Goal: Task Accomplishment & Management: Manage account settings

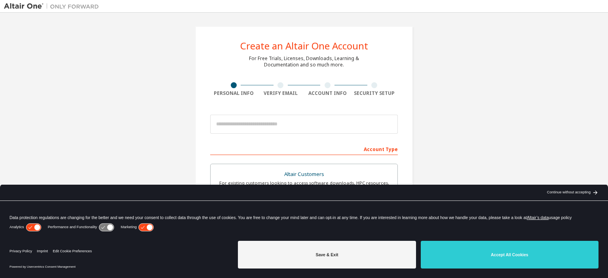
click at [500, 269] on div "Save & Exit Accept All Cookies" at bounding box center [418, 256] width 360 height 36
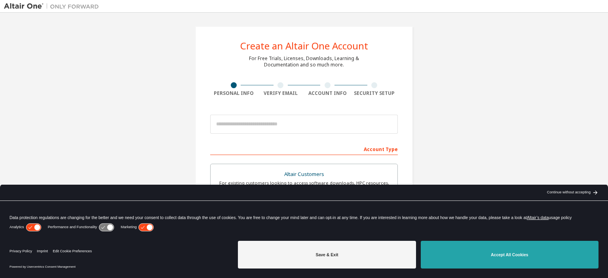
click at [500, 261] on button "Accept All Cookies" at bounding box center [510, 255] width 178 height 28
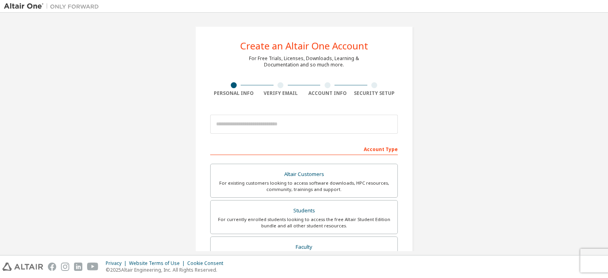
scroll to position [79, 0]
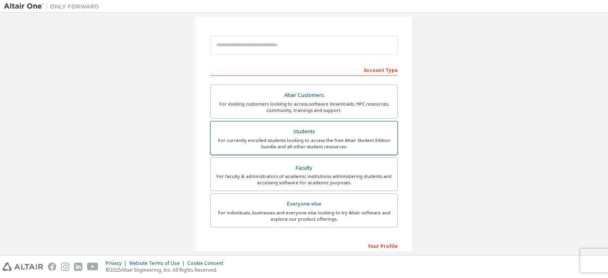
click at [290, 140] on div "For currently enrolled students looking to access the free Altair Student Editi…" at bounding box center [303, 143] width 177 height 13
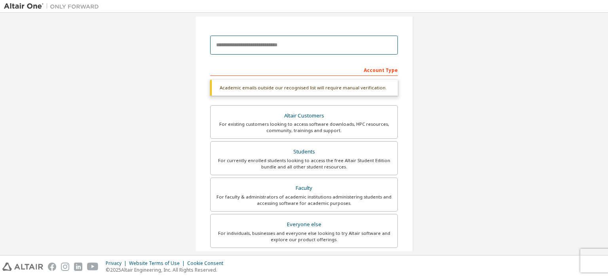
click at [282, 45] on input "email" at bounding box center [304, 45] width 188 height 19
type input "**********"
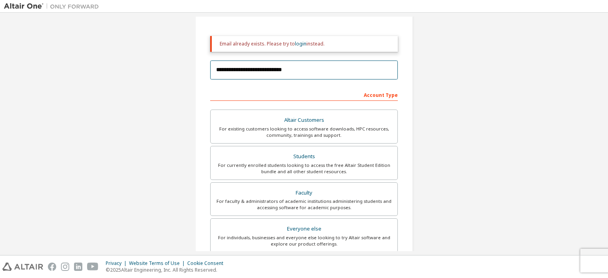
click at [374, 72] on input "**********" at bounding box center [304, 70] width 188 height 19
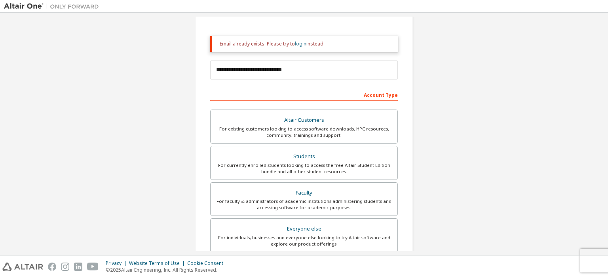
click at [297, 45] on link "login" at bounding box center [300, 43] width 11 height 7
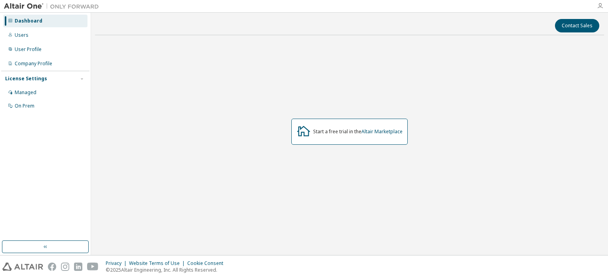
click at [599, 6] on icon "button" at bounding box center [600, 6] width 6 height 6
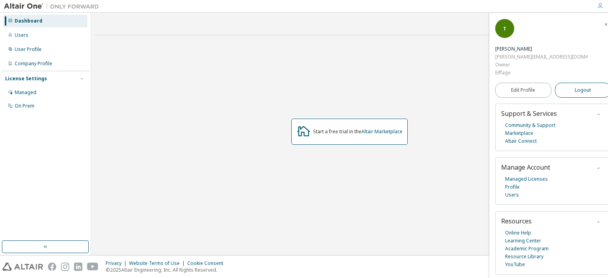
click at [562, 83] on button "Logout" at bounding box center [583, 90] width 56 height 15
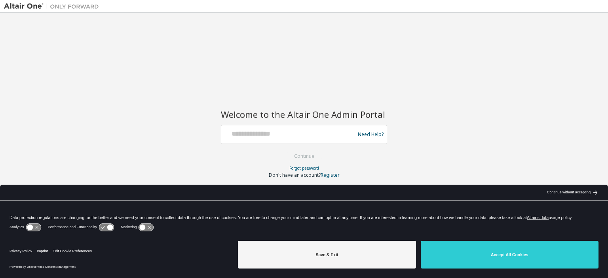
click at [552, 193] on div "Continue without accepting" at bounding box center [569, 193] width 44 height 6
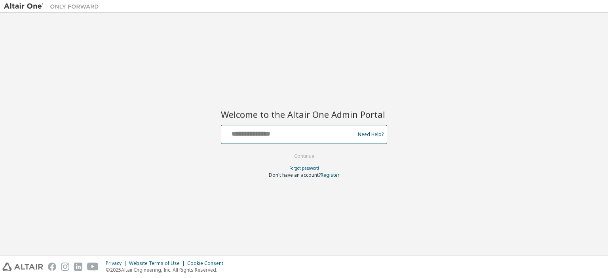
click at [290, 133] on input "text" at bounding box center [288, 132] width 129 height 11
type input "**********"
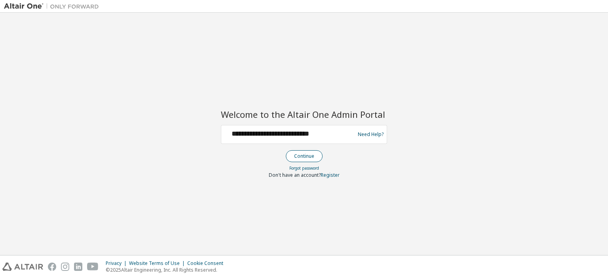
click at [301, 155] on button "Continue" at bounding box center [304, 156] width 37 height 12
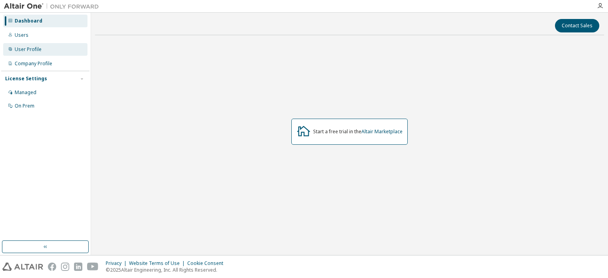
click at [53, 49] on div "User Profile" at bounding box center [45, 49] width 84 height 13
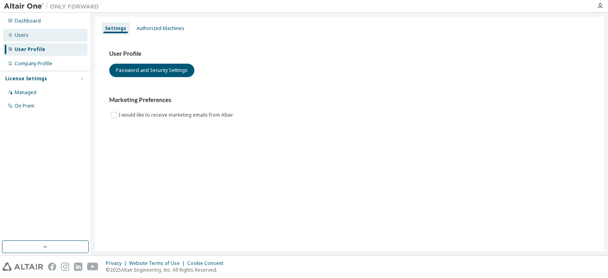
click at [51, 38] on div "Users" at bounding box center [45, 35] width 84 height 13
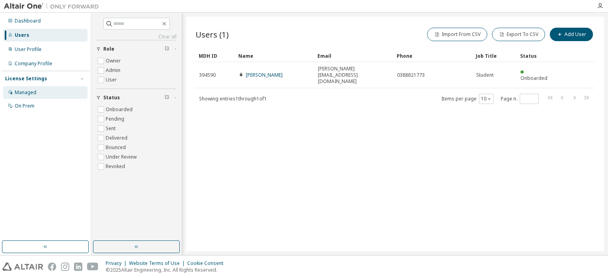
click at [59, 89] on div "Managed" at bounding box center [45, 92] width 84 height 13
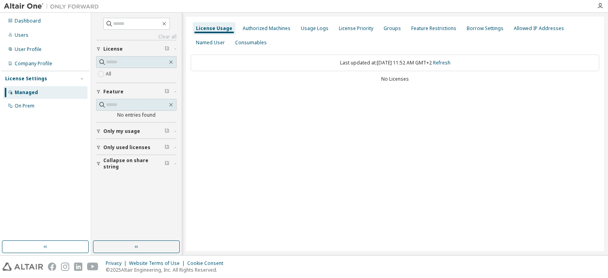
drag, startPoint x: 295, startPoint y: 86, endPoint x: 296, endPoint y: 76, distance: 10.3
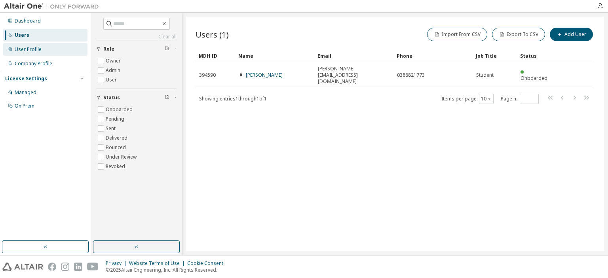
click at [73, 51] on div "User Profile" at bounding box center [45, 49] width 84 height 13
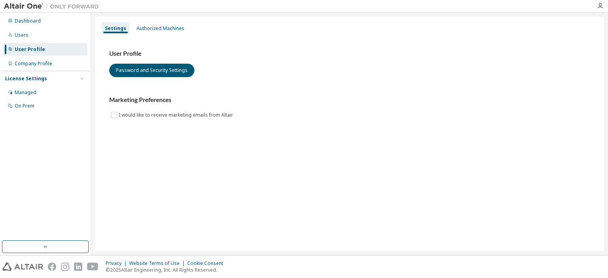
click at [70, 42] on div "Dashboard Users User Profile Company Profile License Settings Managed On Prem" at bounding box center [45, 63] width 88 height 99
click at [70, 18] on div "Dashboard" at bounding box center [45, 21] width 84 height 13
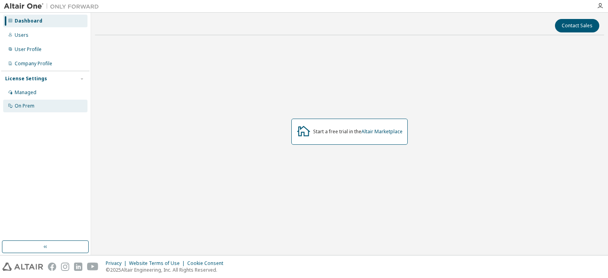
click at [51, 106] on div "On Prem" at bounding box center [45, 106] width 84 height 13
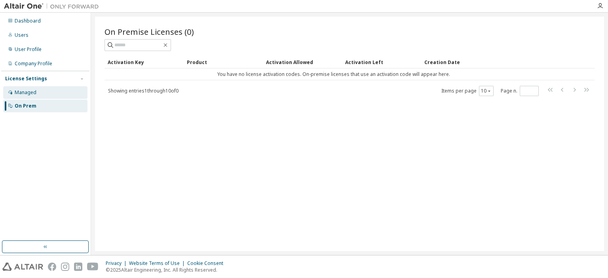
click at [55, 96] on div "Managed" at bounding box center [45, 92] width 84 height 13
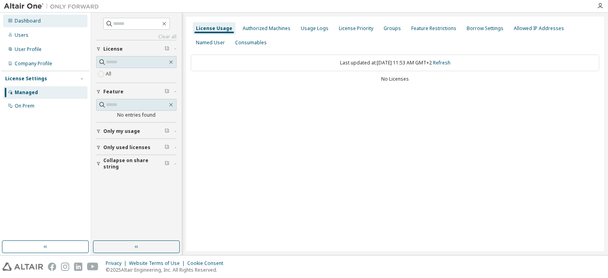
click at [38, 24] on div "Dashboard" at bounding box center [45, 21] width 84 height 13
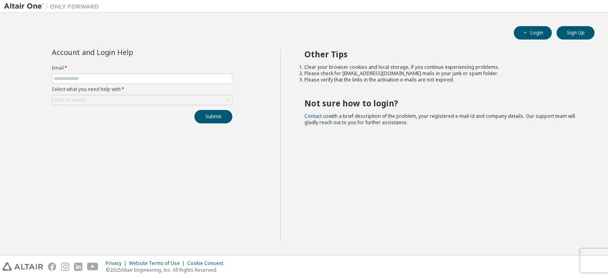
click at [159, 70] on label "Email *" at bounding box center [142, 68] width 180 height 6
click at [158, 76] on input "text" at bounding box center [142, 79] width 176 height 6
drag, startPoint x: 132, startPoint y: 79, endPoint x: 79, endPoint y: 79, distance: 53.0
click at [79, 79] on input "**********" at bounding box center [142, 79] width 176 height 6
type input "**********"
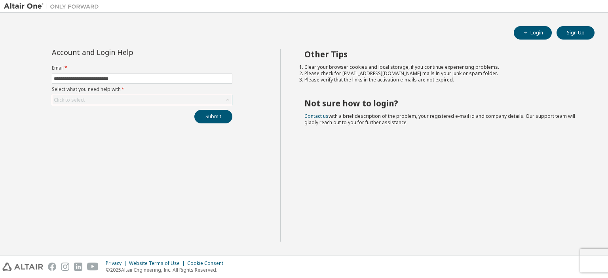
click at [144, 102] on div "Click to select" at bounding box center [142, 99] width 180 height 9
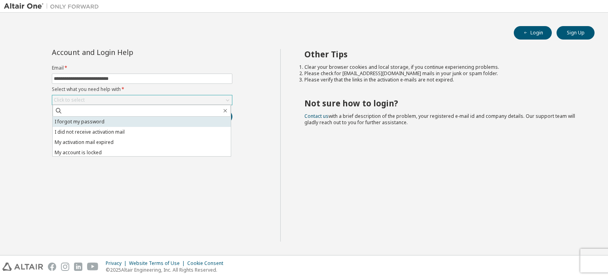
click at [125, 124] on li "I forgot my password" at bounding box center [142, 122] width 178 height 10
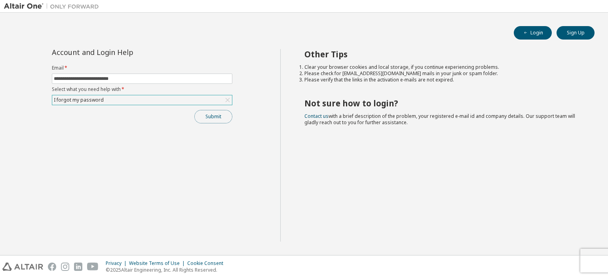
click at [215, 115] on button "Submit" at bounding box center [213, 116] width 38 height 13
